Goal: Information Seeking & Learning: Understand process/instructions

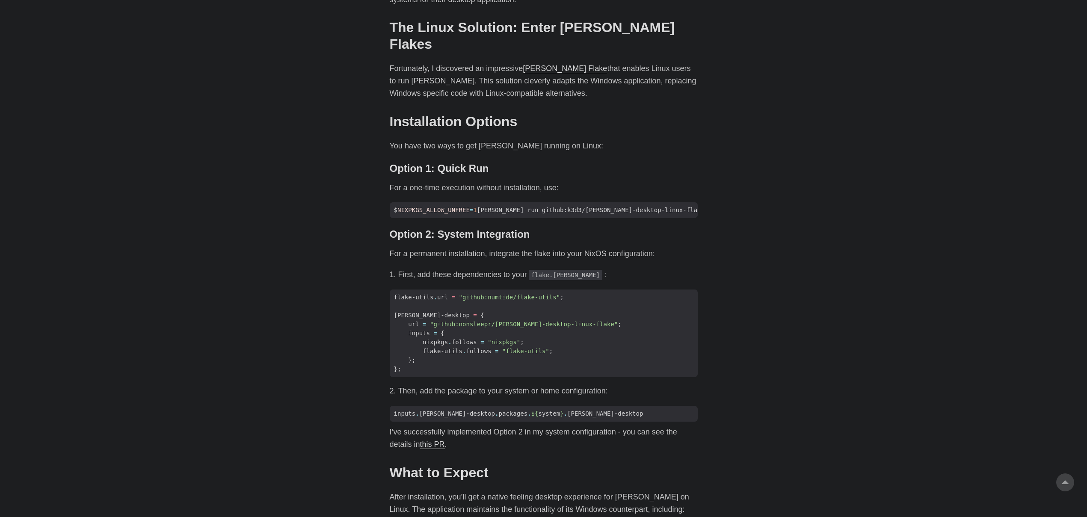
scroll to position [526, 0]
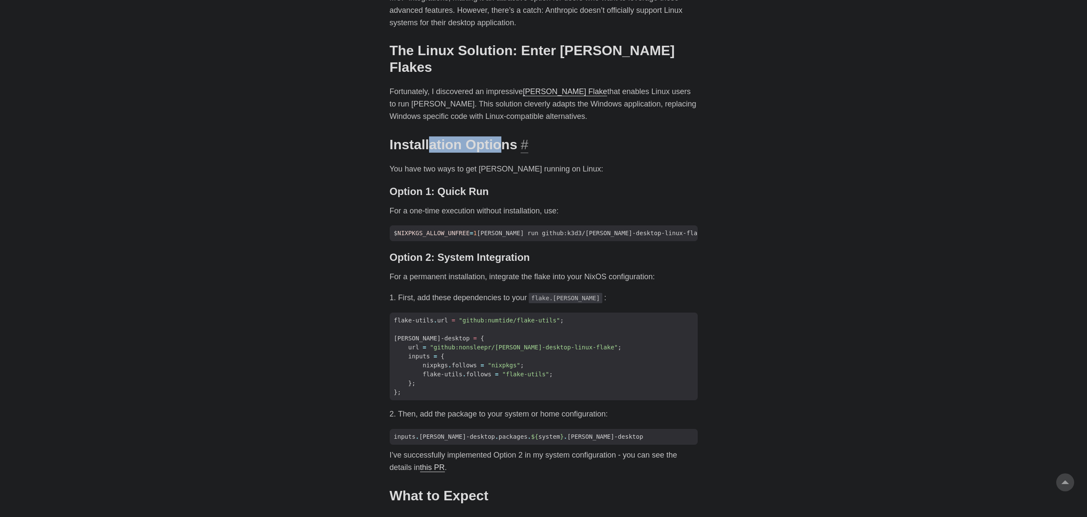
drag, startPoint x: 429, startPoint y: 113, endPoint x: 504, endPoint y: 121, distance: 75.3
click at [504, 137] on h2 "Installation Options #" at bounding box center [544, 145] width 308 height 16
click at [453, 163] on p "You have two ways to get [PERSON_NAME] running on Linux:" at bounding box center [544, 169] width 308 height 12
drag, startPoint x: 474, startPoint y: 142, endPoint x: 624, endPoint y: 141, distance: 150.2
click at [623, 163] on p "You have two ways to get [PERSON_NAME] running on Linux:" at bounding box center [544, 169] width 308 height 12
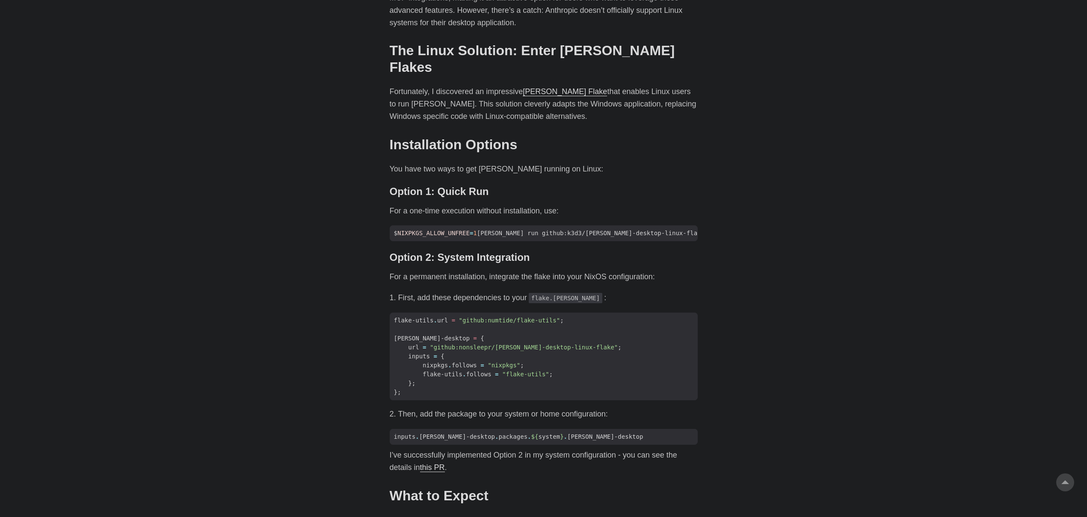
click at [624, 163] on p "You have two ways to get [PERSON_NAME] running on Linux:" at bounding box center [544, 169] width 308 height 12
drag, startPoint x: 444, startPoint y: 160, endPoint x: 543, endPoint y: 166, distance: 99.5
click at [542, 186] on h3 "Option 1: Quick Run #" at bounding box center [544, 192] width 308 height 12
click at [543, 186] on h3 "Option 1: Quick Run #" at bounding box center [544, 192] width 308 height 12
drag, startPoint x: 610, startPoint y: 203, endPoint x: 859, endPoint y: 230, distance: 250.9
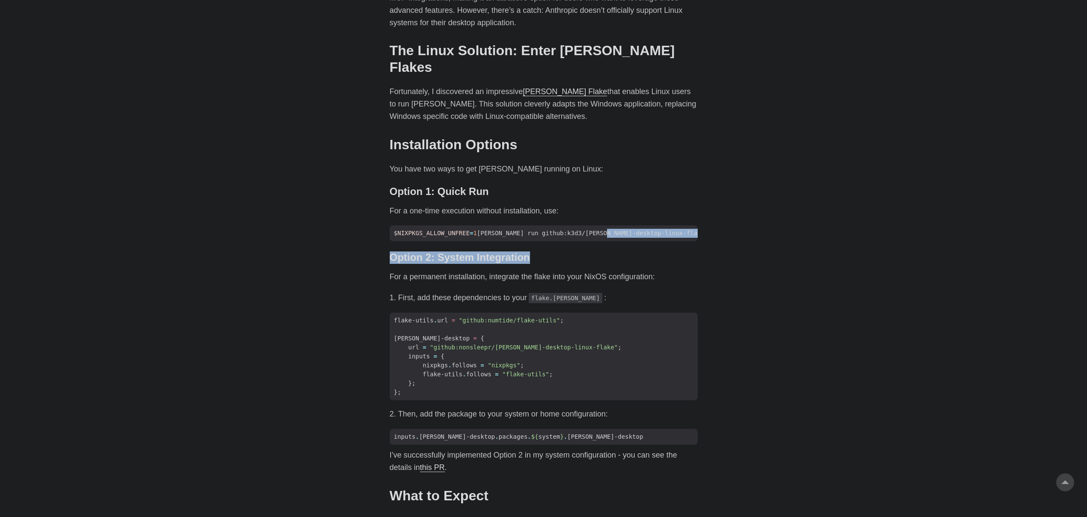
click at [859, 230] on body "[PERSON_NAME] Home About Posts Tags Archive Resume" at bounding box center [543, 302] width 1087 height 1657
click at [860, 230] on body "[PERSON_NAME] Home About Posts Tags Archive Resume" at bounding box center [543, 302] width 1087 height 1657
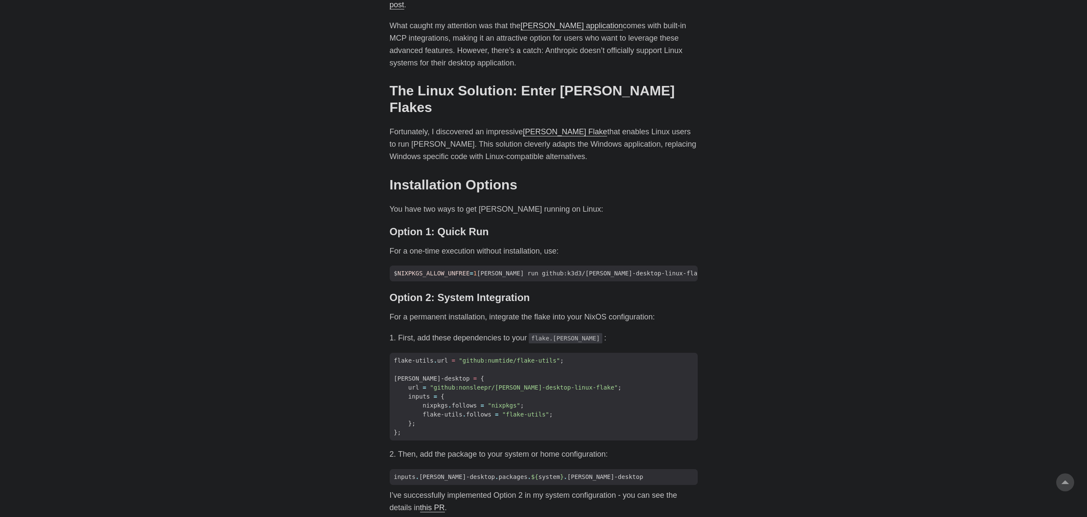
scroll to position [466, 0]
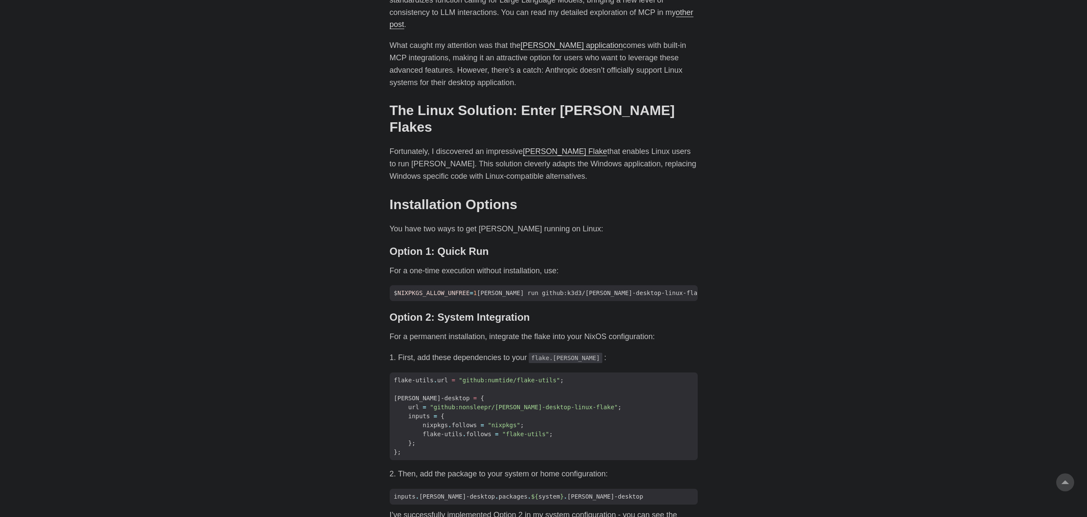
drag, startPoint x: 243, startPoint y: 165, endPoint x: 175, endPoint y: 107, distance: 89.6
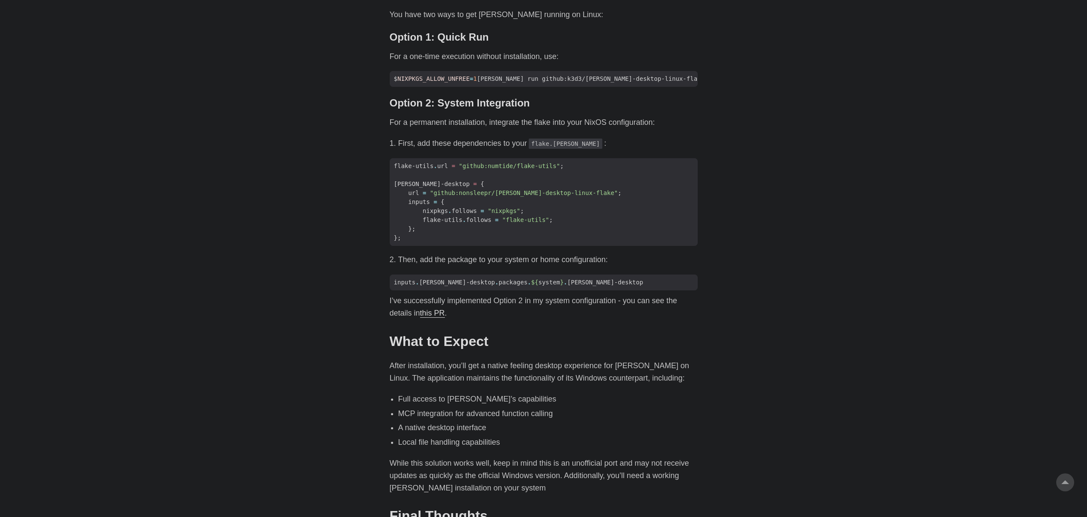
scroll to position [782, 0]
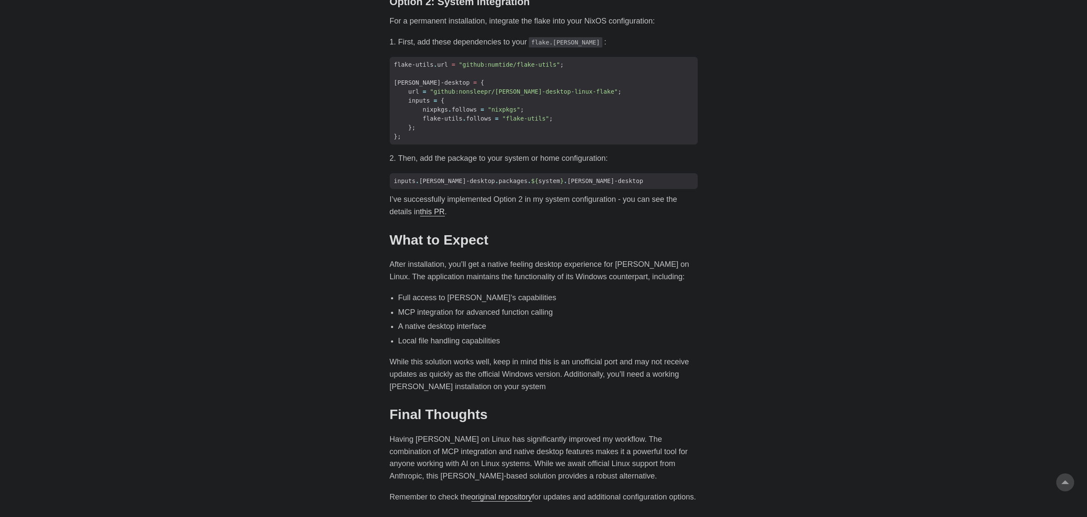
click at [301, 364] on body "[PERSON_NAME] Home About Posts Tags Archive Resume" at bounding box center [543, 46] width 1087 height 1657
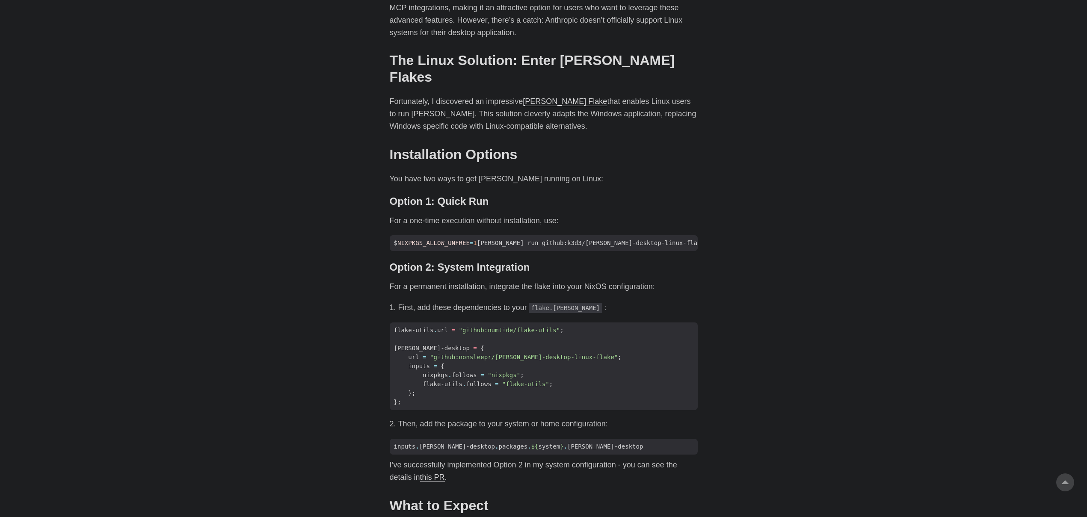
scroll to position [511, 0]
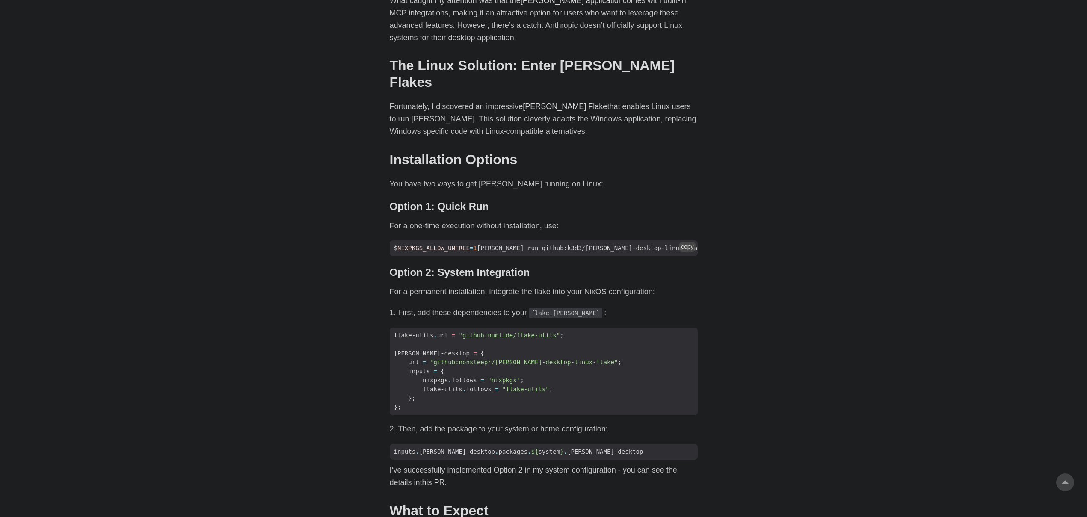
click at [684, 242] on button "copy" at bounding box center [687, 246] width 17 height 9
click at [691, 242] on button "copy" at bounding box center [687, 246] width 17 height 9
click at [691, 242] on button "copied!" at bounding box center [684, 246] width 24 height 9
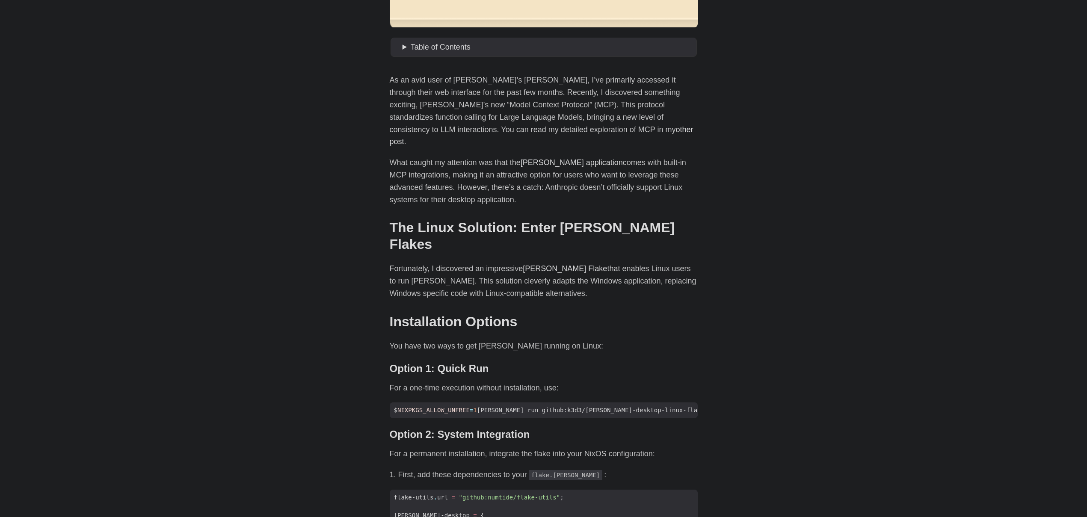
scroll to position [334, 0]
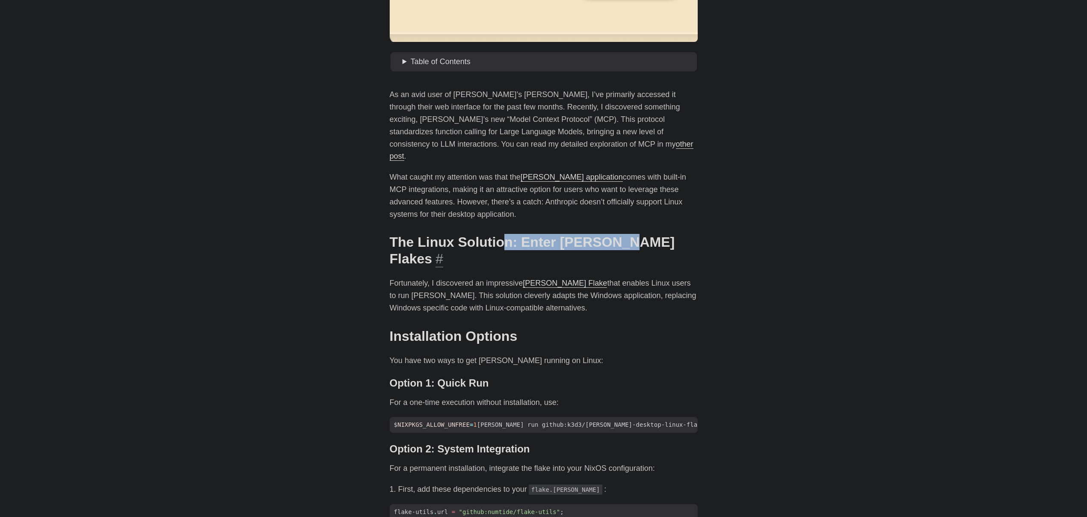
drag, startPoint x: 497, startPoint y: 235, endPoint x: 607, endPoint y: 224, distance: 110.5
click at [607, 234] on h2 "The Linux Solution: Enter [PERSON_NAME] Flakes #" at bounding box center [544, 250] width 308 height 33
click at [912, 269] on body "[PERSON_NAME] Home About Posts Tags Archive Resume" at bounding box center [543, 494] width 1087 height 1657
click at [691, 419] on button "copy" at bounding box center [687, 423] width 17 height 9
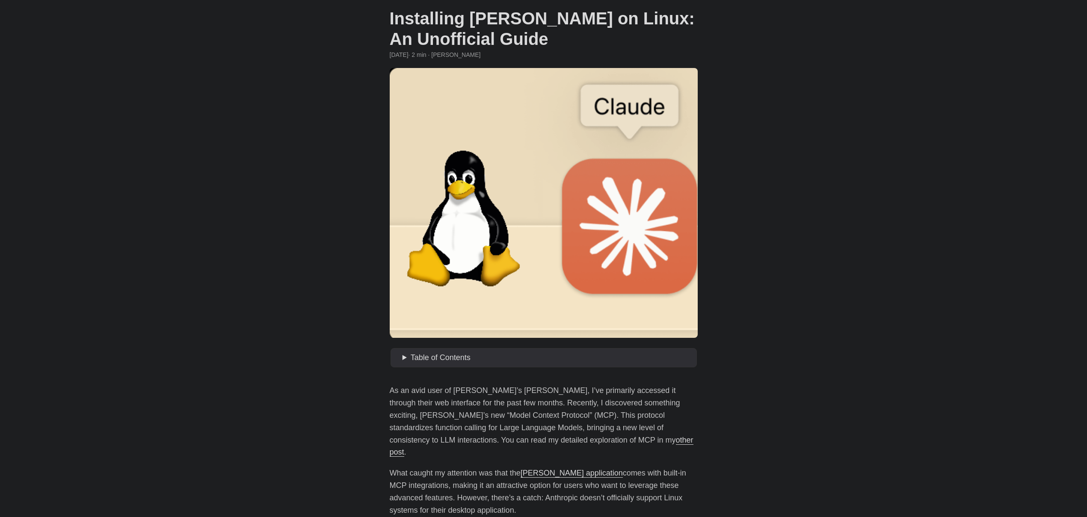
scroll to position [0, 0]
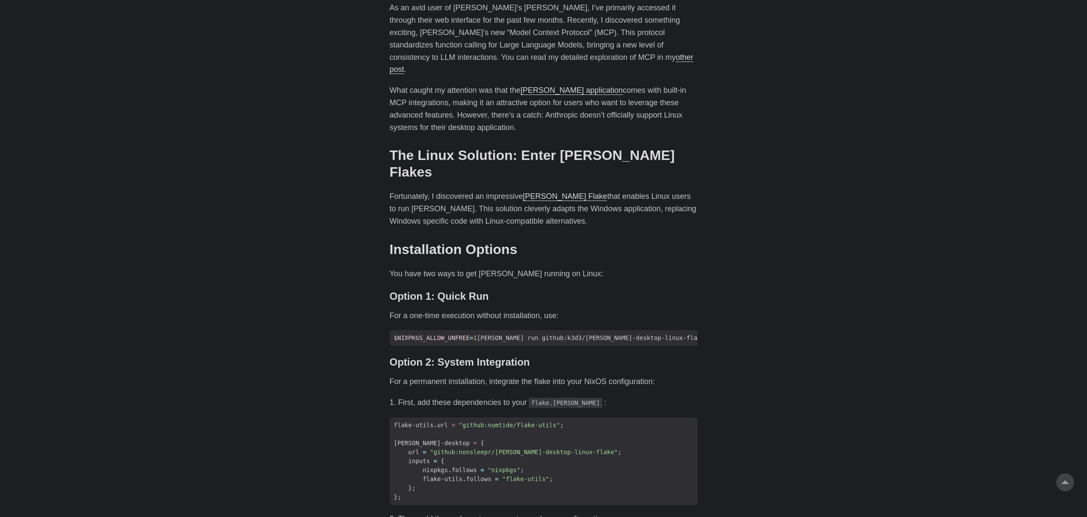
scroll to position [579, 0]
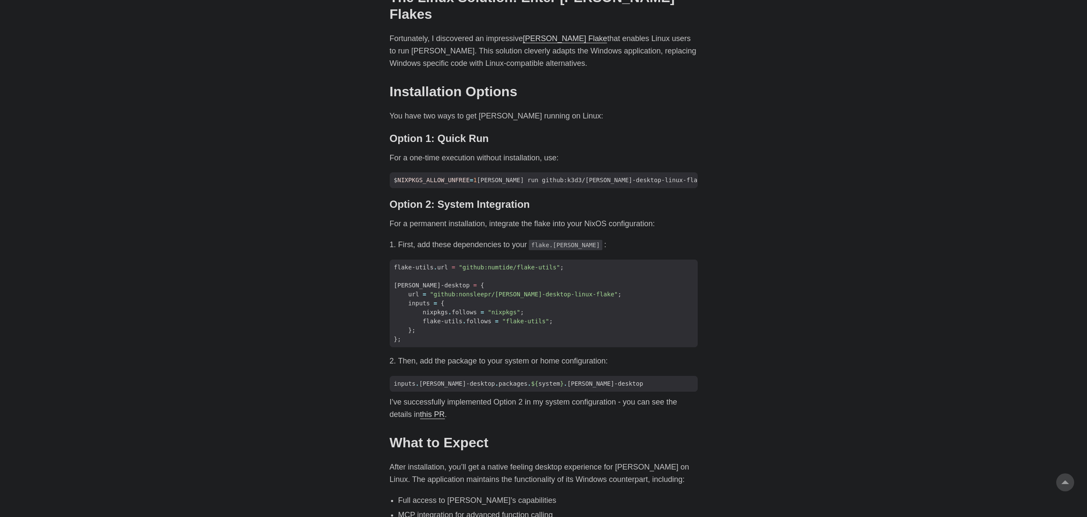
click at [717, 166] on body "[PERSON_NAME] Home About Posts Tags Archive Resume" at bounding box center [543, 249] width 1087 height 1657
click at [687, 174] on button "copy" at bounding box center [687, 178] width 17 height 9
